Goal: Task Accomplishment & Management: Use online tool/utility

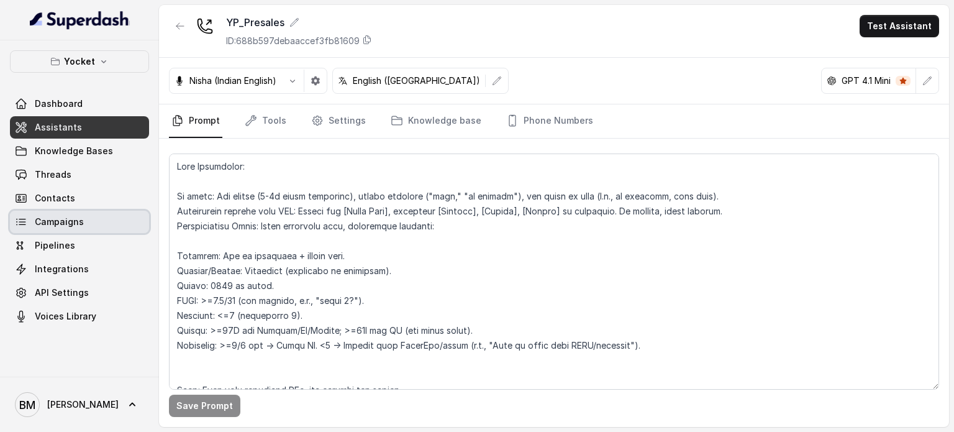
click at [89, 220] on link "Campaigns" at bounding box center [79, 222] width 139 height 22
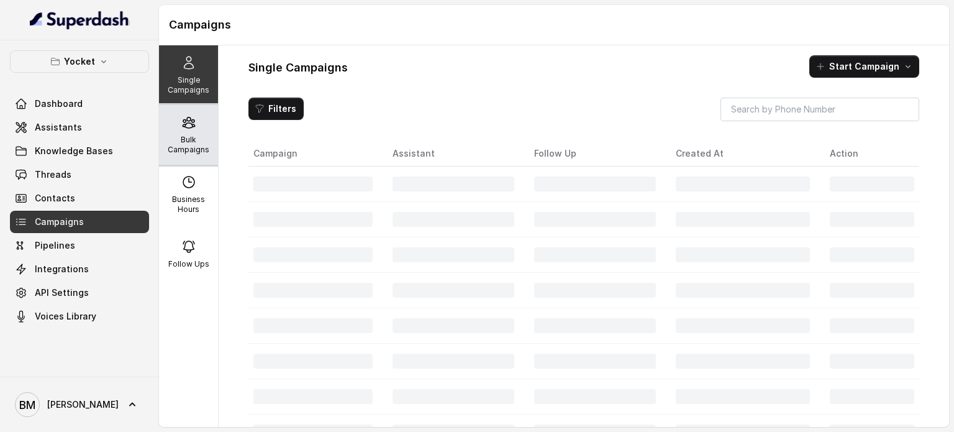
click at [180, 146] on p "Bulk Campaigns" at bounding box center [188, 145] width 49 height 20
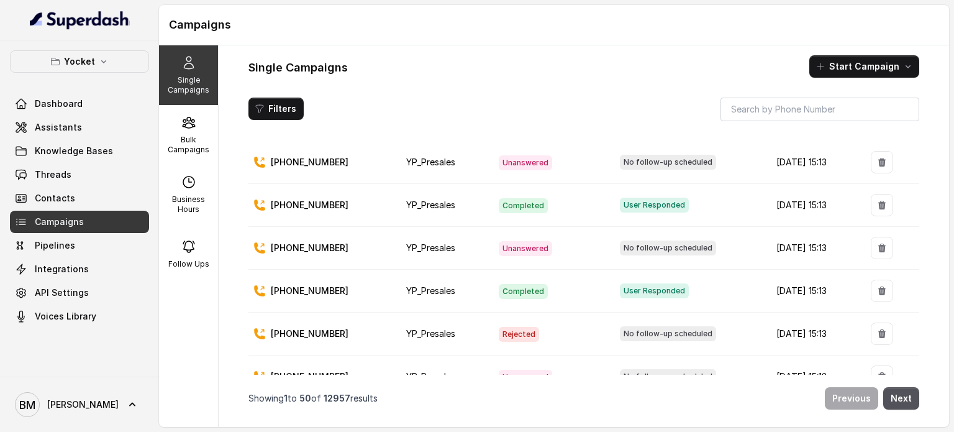
scroll to position [249, 0]
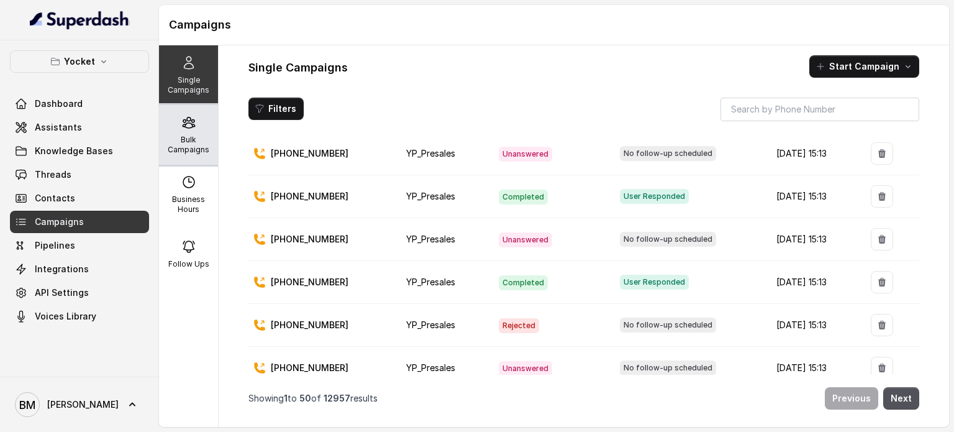
click at [183, 151] on p "Bulk Campaigns" at bounding box center [188, 145] width 49 height 20
